Goal: Information Seeking & Learning: Check status

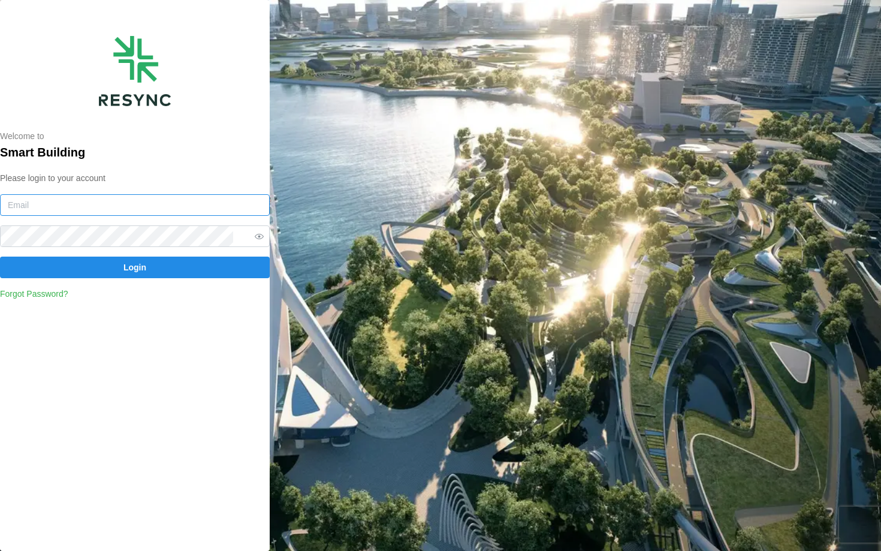
type input "continental_display@resynctech.com"
click at [98, 10] on div "Welcome to Smart Building Please login to your account continental_display@resy…" at bounding box center [135, 275] width 270 height 551
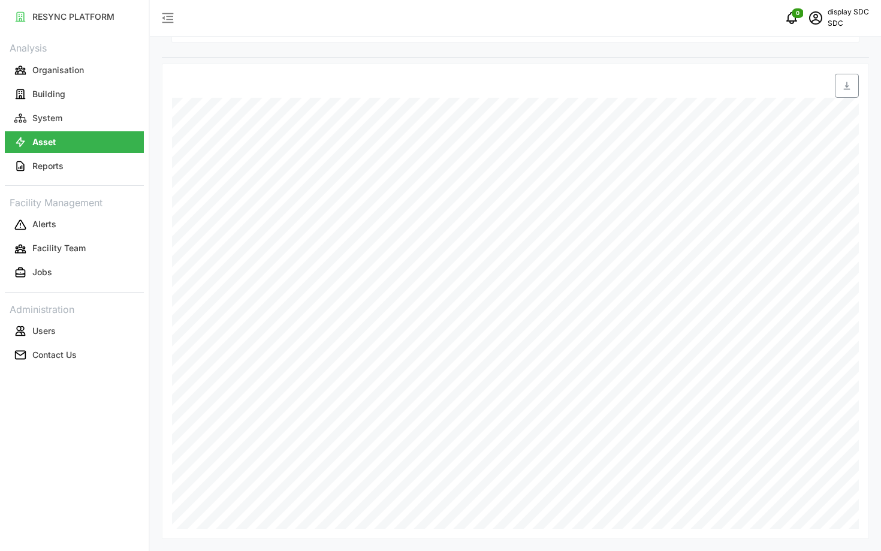
scroll to position [402, 0]
click at [816, 274] on div "Settings Resolution 5m 15m 1h 1D 1M Recommended Metrics Active Power Energy gen…" at bounding box center [515, 128] width 707 height 820
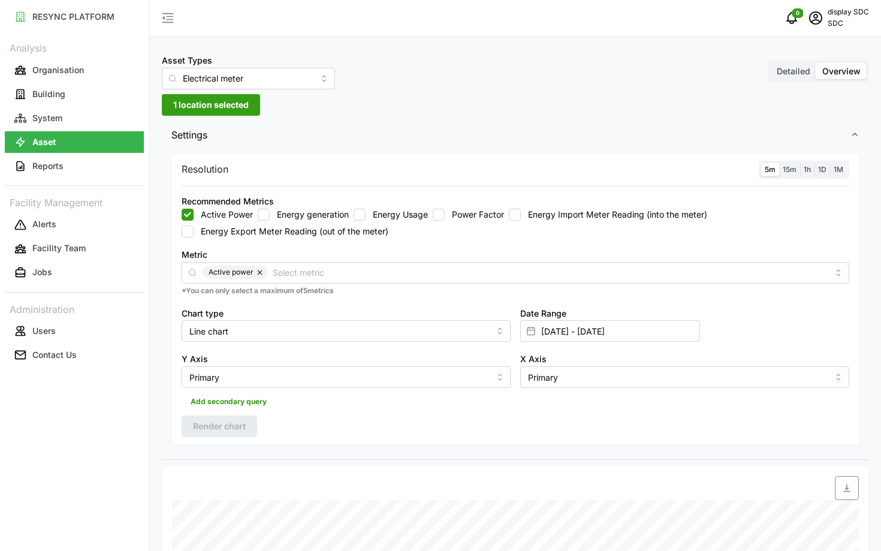
click at [786, 170] on span "15m" at bounding box center [789, 169] width 14 height 9
click at [779, 163] on input "15m" at bounding box center [779, 163] width 0 height 0
click at [772, 170] on span "5m" at bounding box center [769, 169] width 11 height 9
click at [761, 163] on input "5m" at bounding box center [761, 163] width 0 height 0
click at [220, 424] on span "Render chart" at bounding box center [219, 426] width 53 height 20
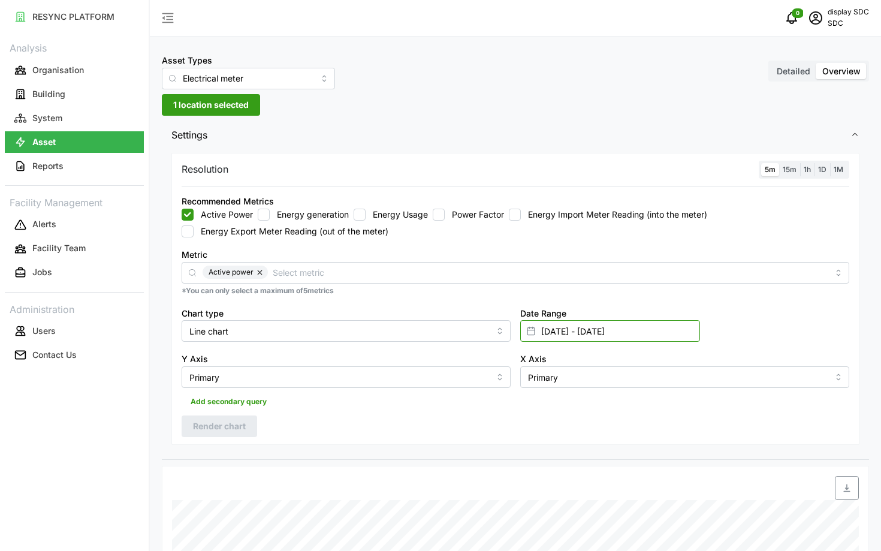
click at [612, 327] on input "[DATE] - [DATE]" at bounding box center [610, 331] width 180 height 22
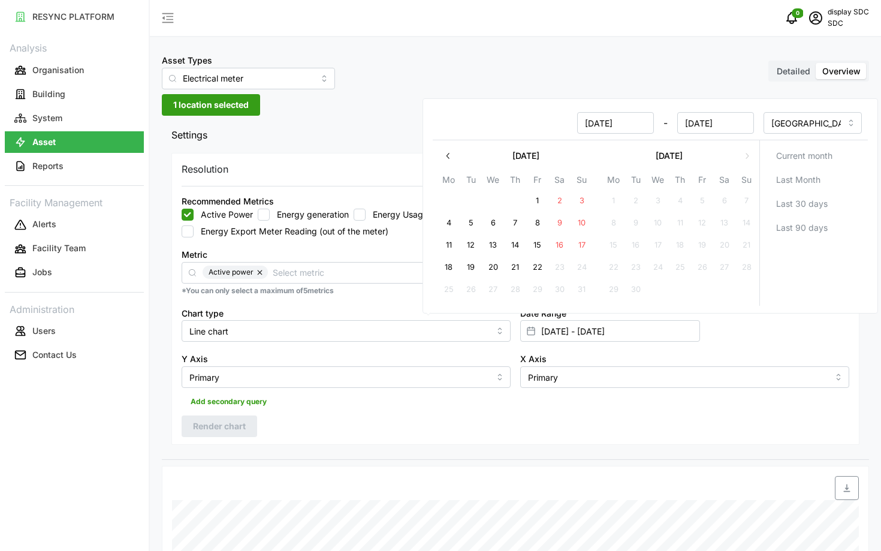
click at [539, 274] on button "22" at bounding box center [538, 267] width 22 height 22
type input "[DATE] - [DATE]"
type input "[DATE]"
click at [497, 265] on button "20" at bounding box center [493, 267] width 22 height 22
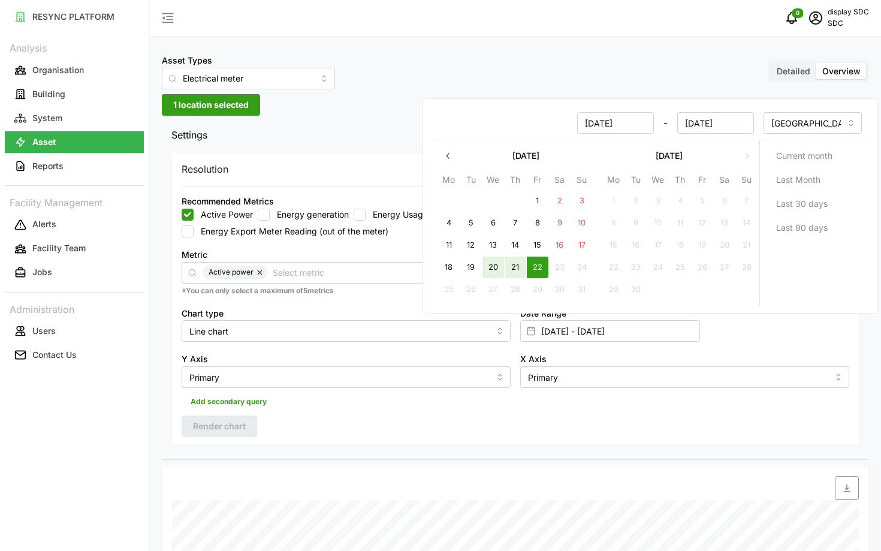
type input "[DATE] - [DATE]"
type input "[DATE]"
click at [431, 403] on div "Add secondary query" at bounding box center [515, 399] width 667 height 23
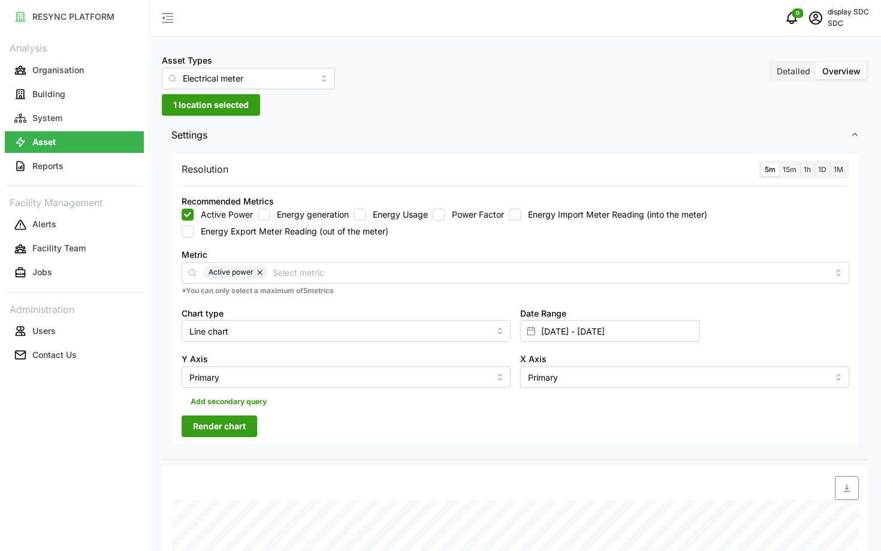
click at [212, 433] on span "Render chart" at bounding box center [219, 426] width 53 height 20
click at [204, 107] on span "1 location selected" at bounding box center [210, 105] width 75 height 20
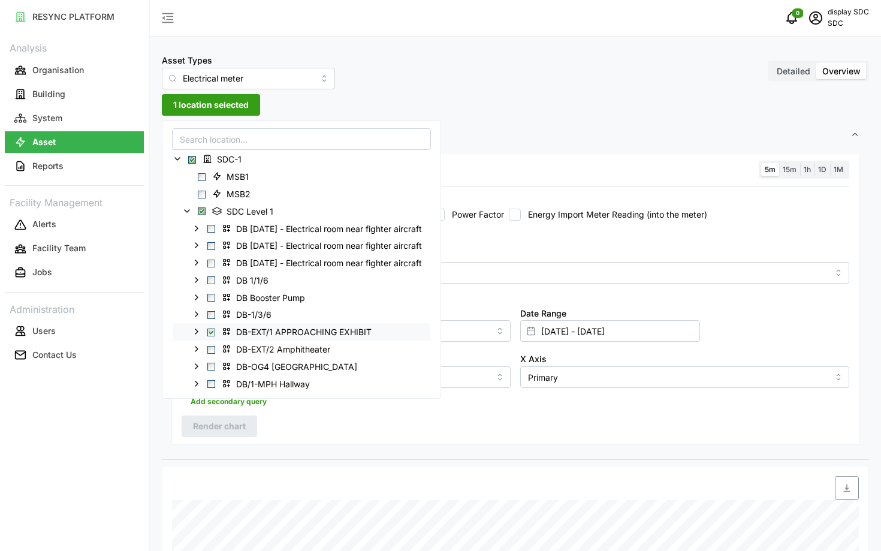
click at [195, 333] on polyline at bounding box center [196, 331] width 2 height 5
click at [195, 333] on icon at bounding box center [197, 332] width 10 height 10
click at [149, 493] on div "RESYNC PLATFORM Analysis Organisation Building System Asset Reports Facility Ma…" at bounding box center [75, 275] width 150 height 551
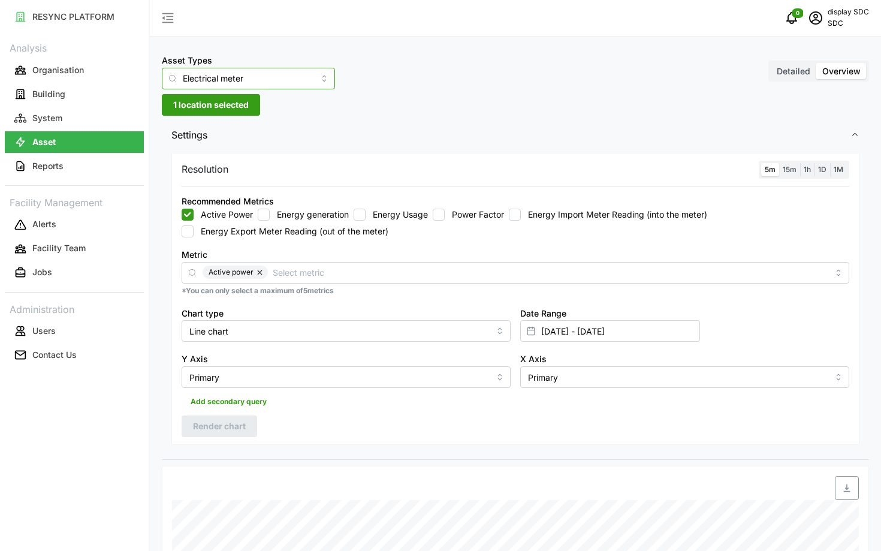
click at [201, 75] on input "Electrical meter" at bounding box center [248, 79] width 173 height 22
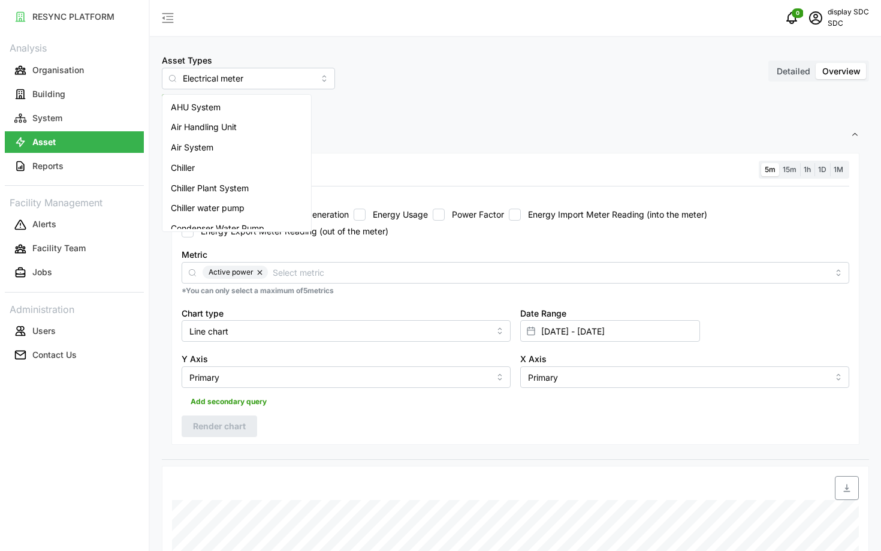
click at [463, 143] on span "Settings" at bounding box center [510, 134] width 679 height 29
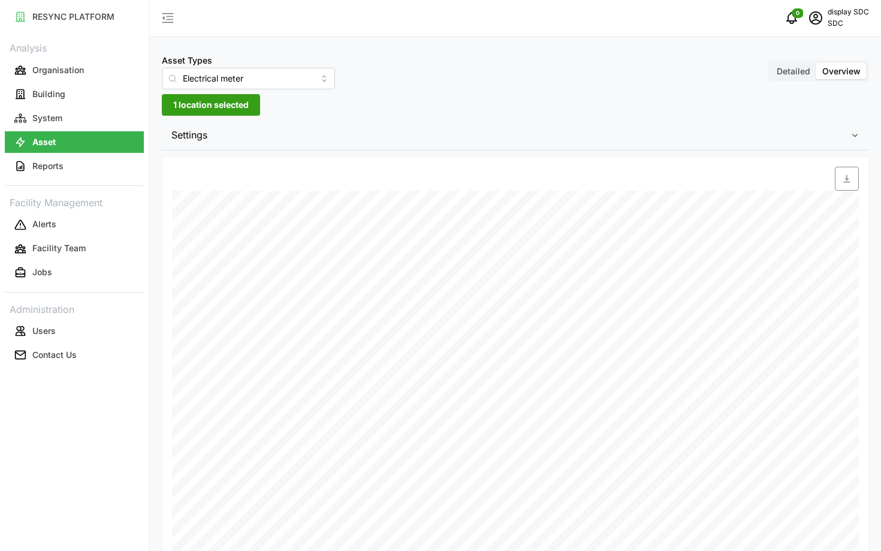
click at [207, 103] on span "1 location selected" at bounding box center [210, 105] width 75 height 20
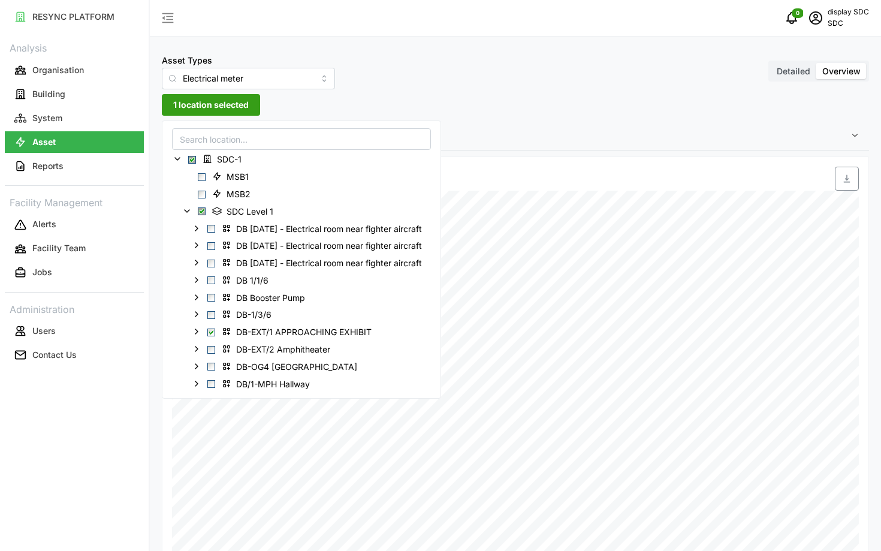
click at [211, 138] on input at bounding box center [301, 139] width 259 height 22
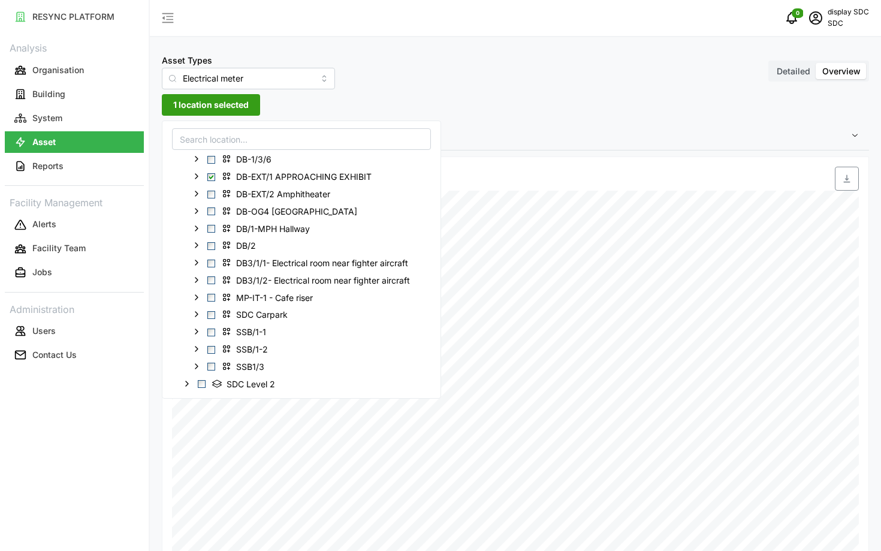
scroll to position [187, 0]
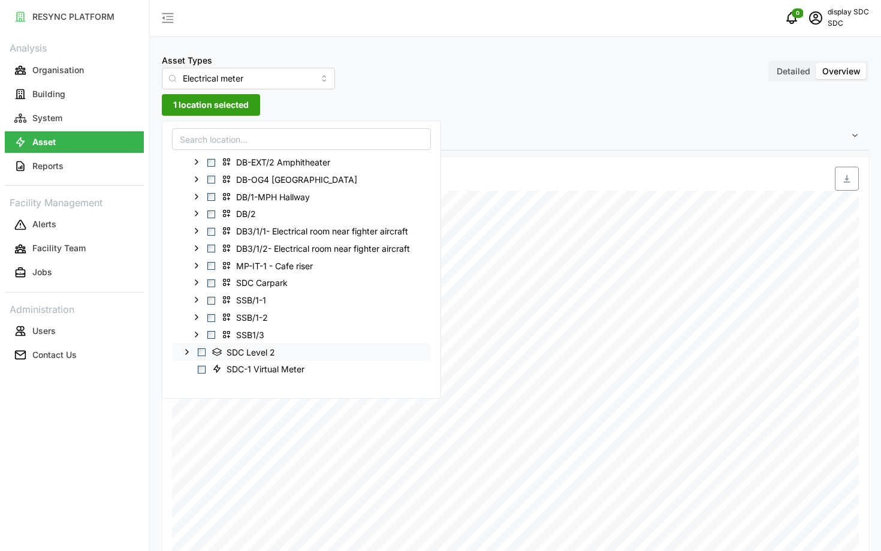
click at [186, 352] on icon at bounding box center [187, 351] width 10 height 10
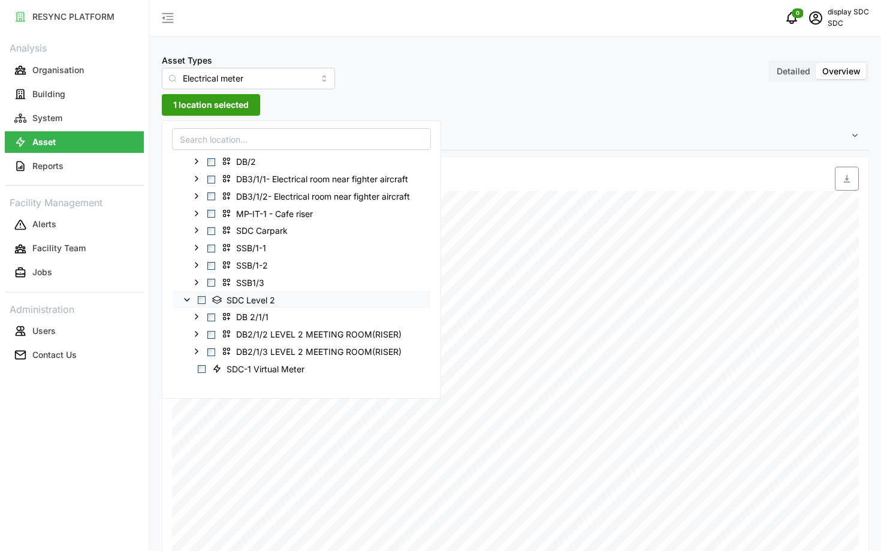
click at [115, 484] on div "RESYNC PLATFORM Analysis Organisation Building System Asset Reports Facility Ma…" at bounding box center [74, 275] width 149 height 551
